Goal: Task Accomplishment & Management: Complete application form

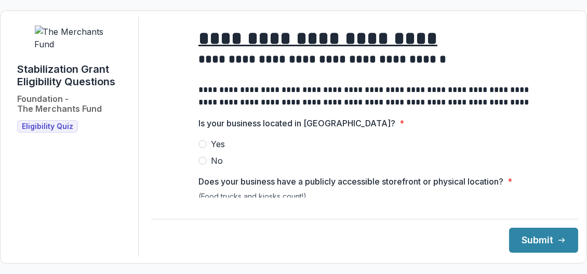
click at [211, 150] on span "Yes" at bounding box center [218, 144] width 14 height 12
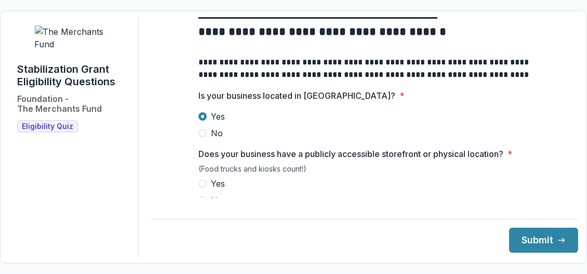
scroll to position [69, 0]
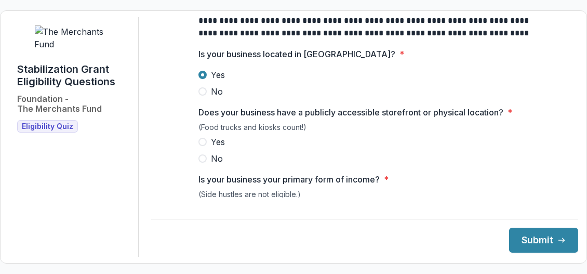
click at [218, 148] on span "Yes" at bounding box center [218, 142] width 14 height 12
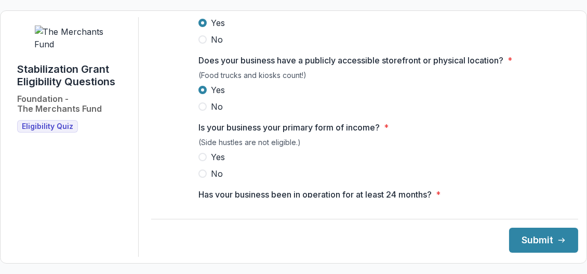
scroll to position [138, 0]
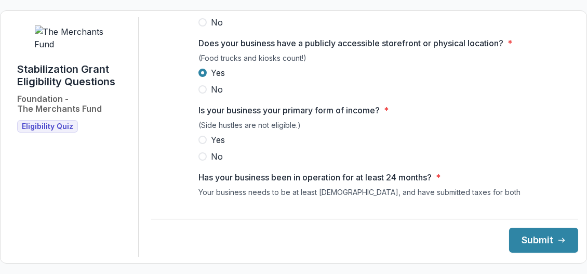
click at [212, 146] on span "Yes" at bounding box center [218, 140] width 14 height 12
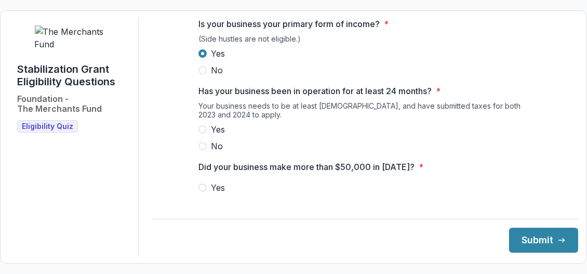
scroll to position [208, 0]
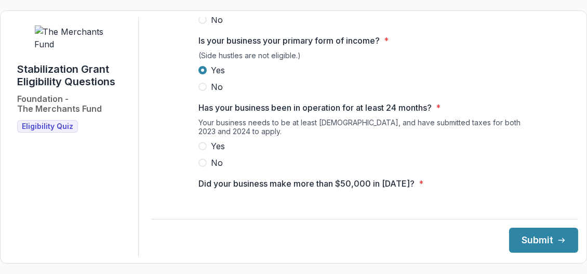
click at [223, 152] on span "Yes" at bounding box center [218, 146] width 14 height 12
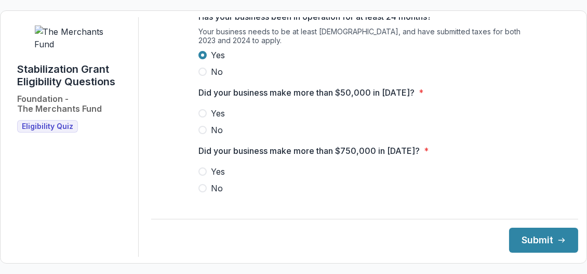
scroll to position [346, 0]
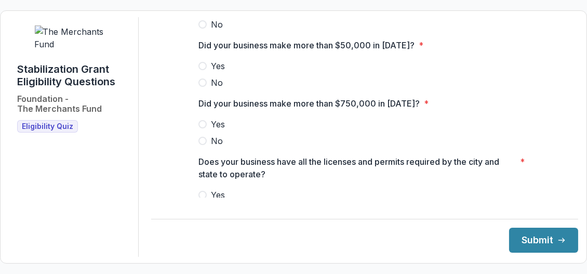
click at [218, 72] on span "Yes" at bounding box center [218, 66] width 14 height 12
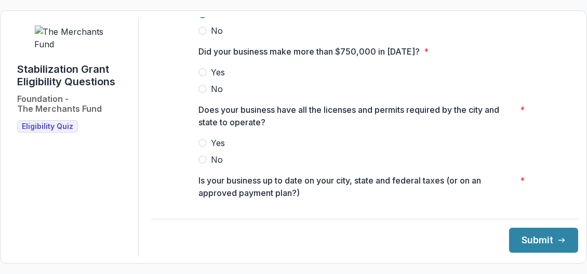
scroll to position [381, 0]
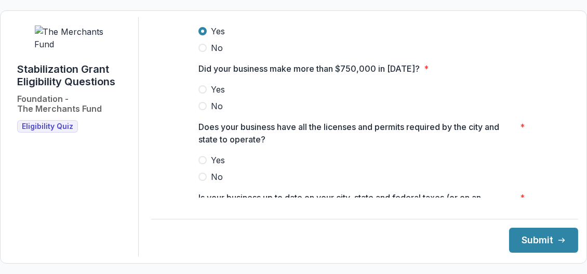
click at [204, 166] on label "Yes" at bounding box center [365, 160] width 333 height 12
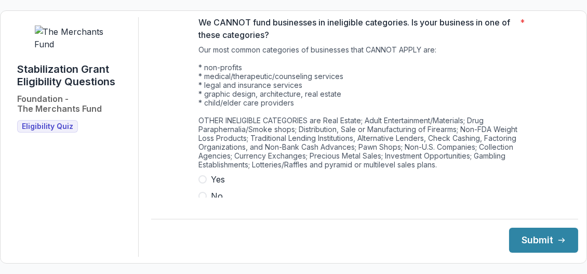
scroll to position [615, 0]
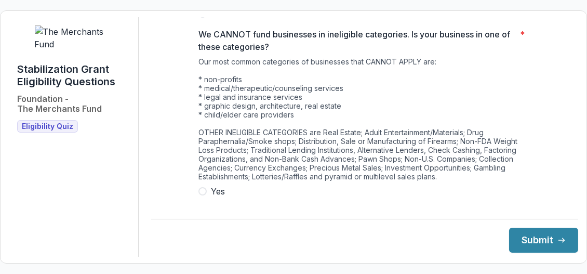
drag, startPoint x: 197, startPoint y: 208, endPoint x: 202, endPoint y: 200, distance: 8.8
click at [198, 205] on div "**********" at bounding box center [364, 137] width 427 height 240
click at [203, 195] on span at bounding box center [203, 191] width 8 height 8
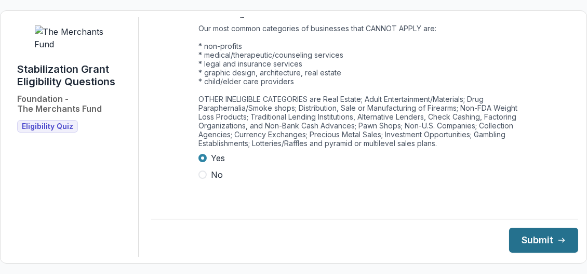
click at [530, 240] on button "Submit" at bounding box center [543, 240] width 69 height 25
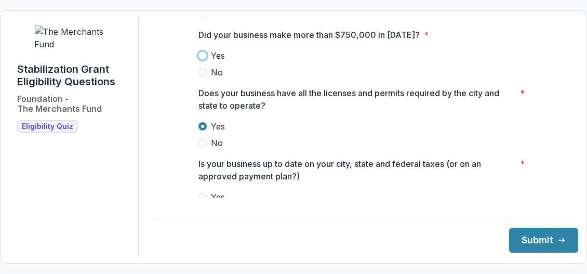
scroll to position [384, 0]
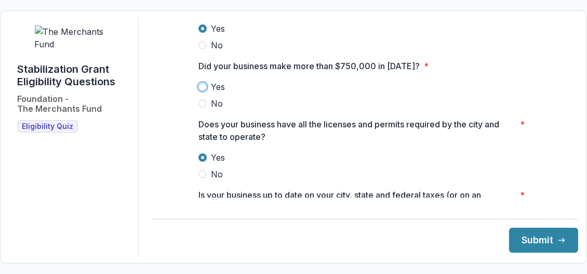
click at [321, 110] on label "No" at bounding box center [365, 103] width 333 height 12
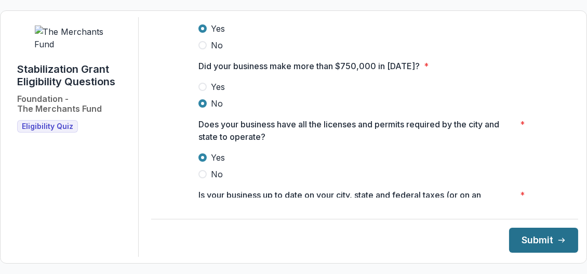
click at [521, 249] on button "Submit" at bounding box center [543, 240] width 69 height 25
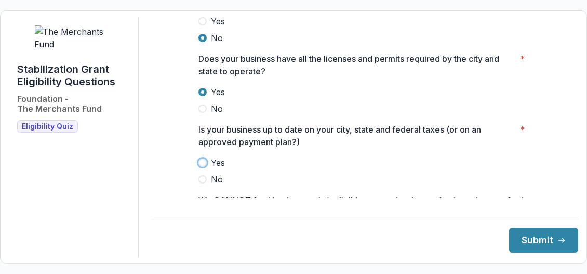
scroll to position [449, 0]
click at [213, 169] on span "Yes" at bounding box center [218, 162] width 14 height 12
click at [516, 234] on button "Submit" at bounding box center [543, 240] width 69 height 25
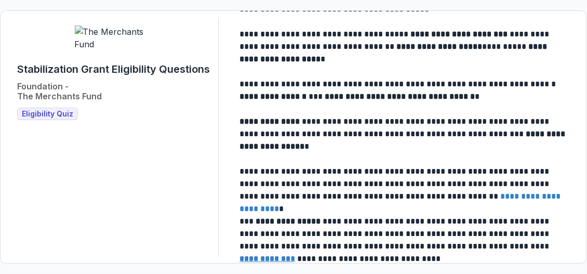
click at [371, 131] on p "**********" at bounding box center [404, 133] width 329 height 37
